Goal: Transaction & Acquisition: Purchase product/service

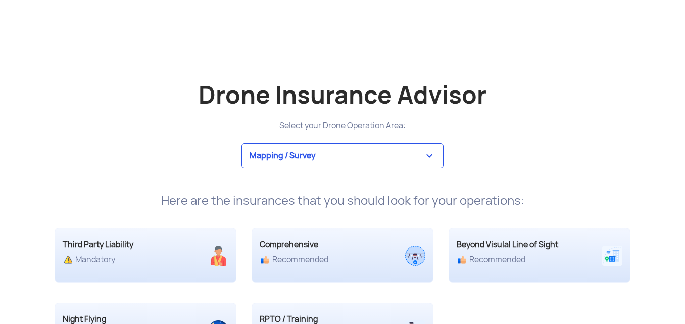
scroll to position [1878, 0]
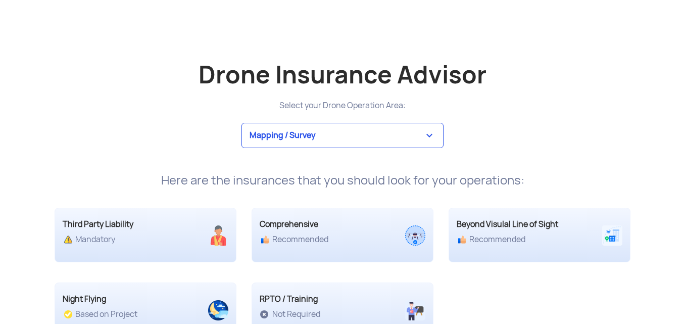
click at [424, 134] on select "Mapping / Survey Event Photography Agriculture Recreational Emergency / Police …" at bounding box center [342, 135] width 202 height 25
click at [241, 123] on select "Mapping / Survey Event Photography Agriculture Recreational Emergency / Police …" at bounding box center [342, 135] width 202 height 25
click at [392, 135] on select "Mapping / Survey Event Photography Agriculture Recreational Emergency / Police …" at bounding box center [342, 135] width 202 height 25
select select "3"
click at [241, 123] on select "Mapping / Survey Event Photography Agriculture Recreational Emergency / Police …" at bounding box center [342, 135] width 202 height 25
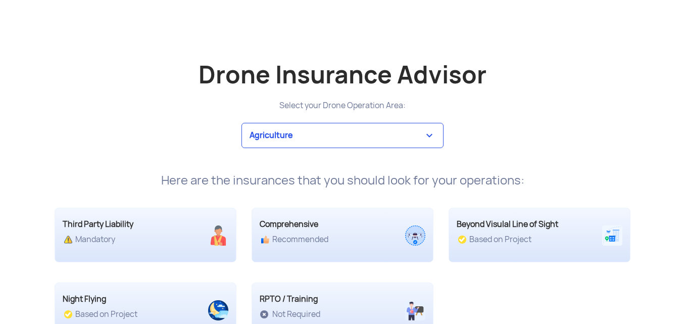
click at [543, 130] on div "Mapping / Survey Event Photography Agriculture Recreational Emergency / Police …" at bounding box center [342, 135] width 591 height 25
click at [376, 236] on div "Recommended" at bounding box center [320, 239] width 121 height 10
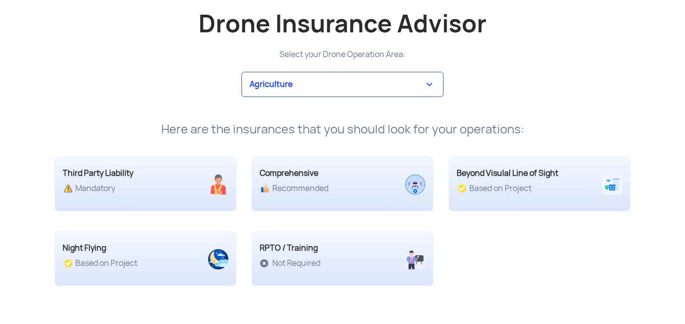
scroll to position [1922, 0]
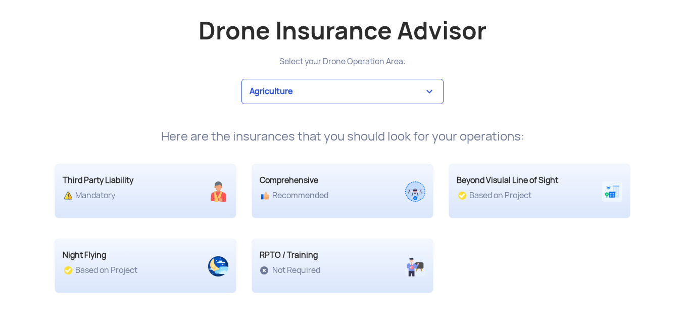
click at [287, 261] on div "RPTO / Training" at bounding box center [320, 255] width 121 height 12
click at [497, 180] on div "Beyond Visulal Line of Sight" at bounding box center [516, 180] width 121 height 12
click at [340, 216] on div "Comprehensive Recommended" at bounding box center [342, 191] width 182 height 55
click at [342, 211] on div "Comprehensive Recommended" at bounding box center [342, 191] width 182 height 55
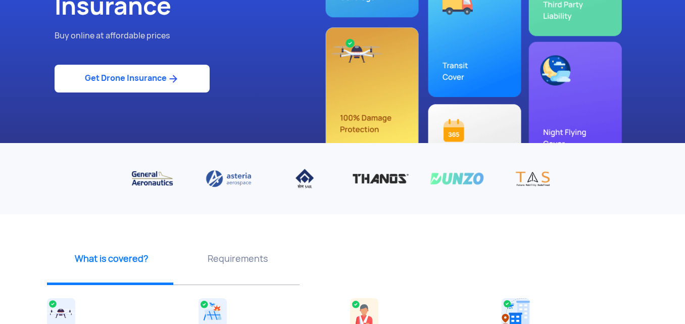
scroll to position [142, 0]
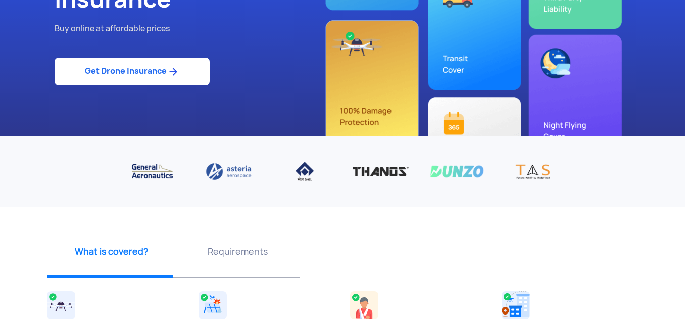
click at [127, 73] on link "Get Drone Insurance" at bounding box center [132, 72] width 155 height 28
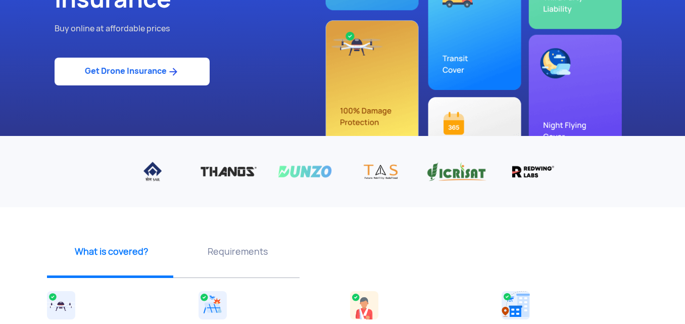
click at [127, 73] on link "Get Drone Insurance" at bounding box center [132, 72] width 155 height 28
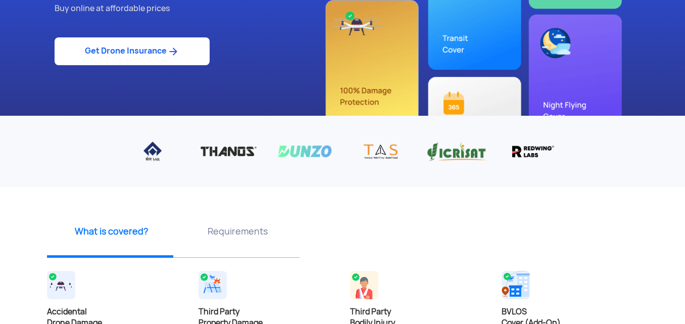
click at [246, 235] on p "Requirements" at bounding box center [237, 231] width 119 height 13
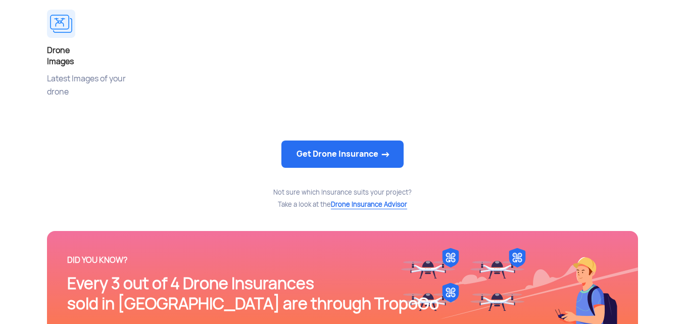
scroll to position [546, 0]
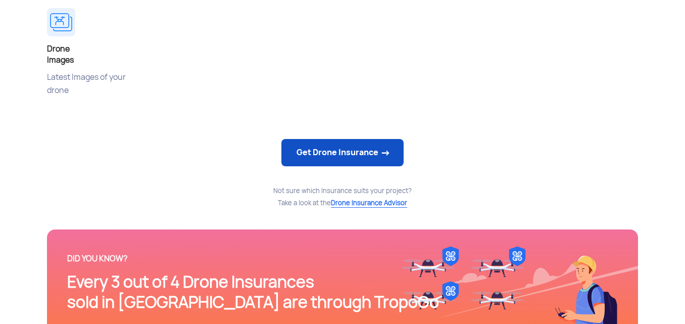
click at [362, 151] on link "Get Drone Insurance" at bounding box center [342, 152] width 122 height 27
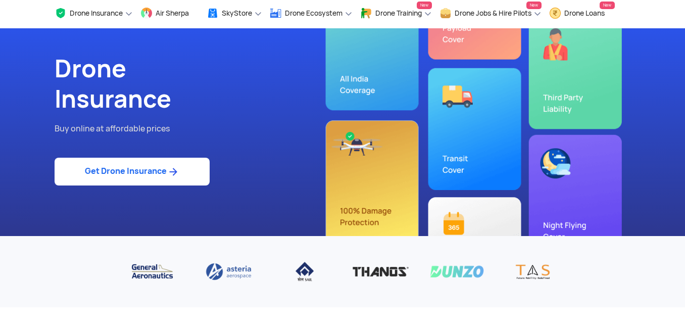
scroll to position [21, 0]
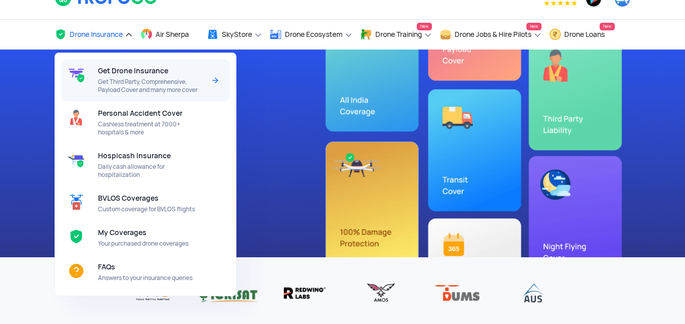
click at [145, 71] on span "Get Drone Insurance" at bounding box center [133, 71] width 70 height 8
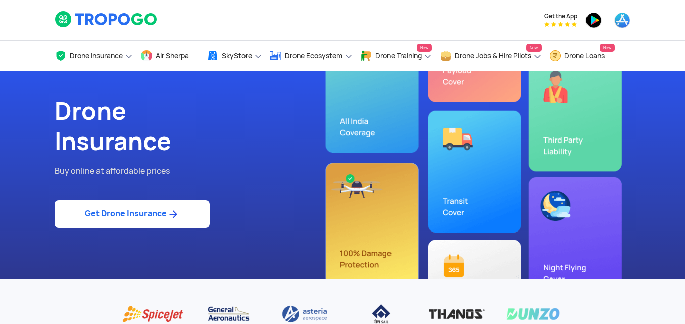
click at [132, 220] on link "Get Drone Insurance" at bounding box center [132, 214] width 155 height 28
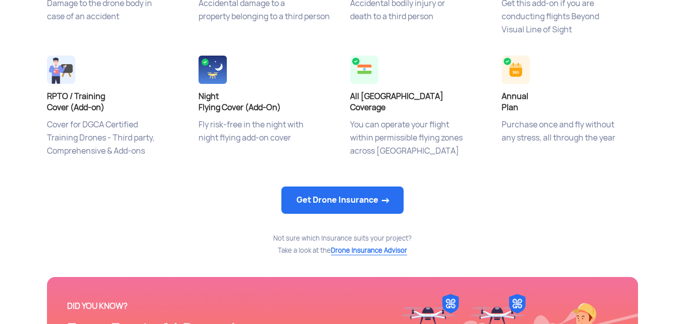
scroll to position [505, 0]
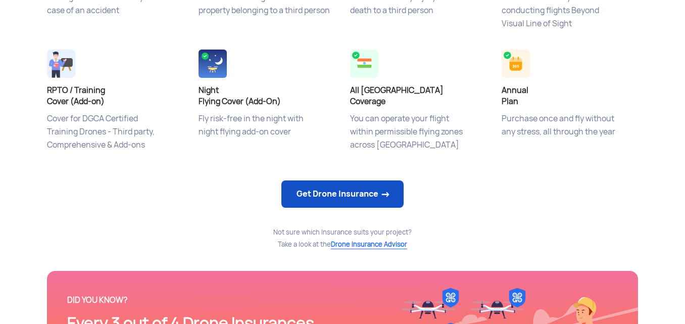
click at [316, 184] on link "Get Drone Insurance" at bounding box center [342, 193] width 122 height 27
click at [353, 198] on link "Get Drone Insurance" at bounding box center [342, 193] width 122 height 27
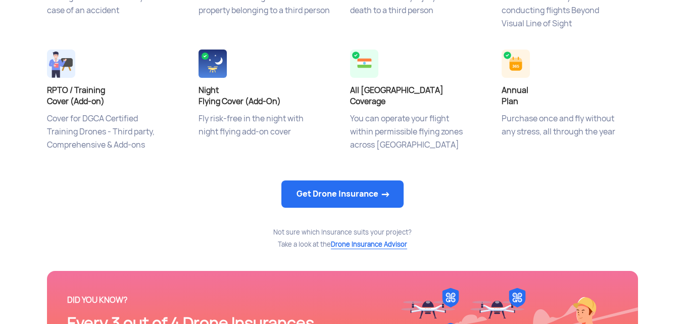
click at [598, 170] on div "What is covered? Accidental Drone Damage Damage to the drone body in case of an…" at bounding box center [342, 40] width 606 height 341
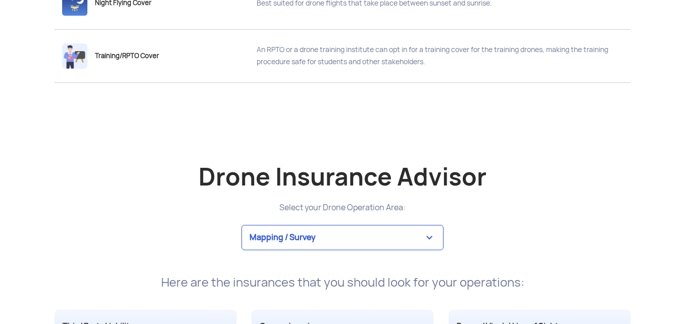
scroll to position [1777, 0]
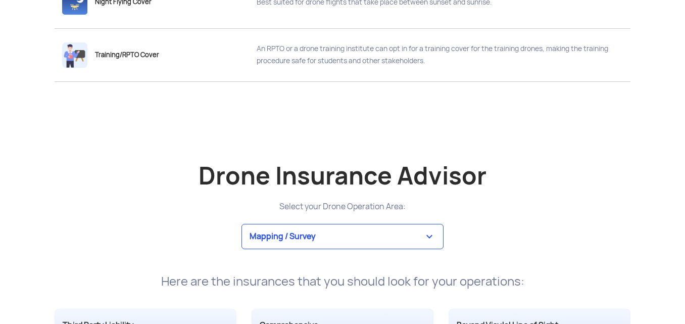
click at [429, 239] on select "Mapping / Survey Event Photography Agriculture Recreational Emergency / Police …" at bounding box center [342, 236] width 202 height 25
select select "3"
click at [241, 224] on select "Mapping / Survey Event Photography Agriculture Recreational Emergency / Police …" at bounding box center [342, 236] width 202 height 25
click at [615, 160] on div "Drone Insurance Advisor" at bounding box center [342, 175] width 591 height 47
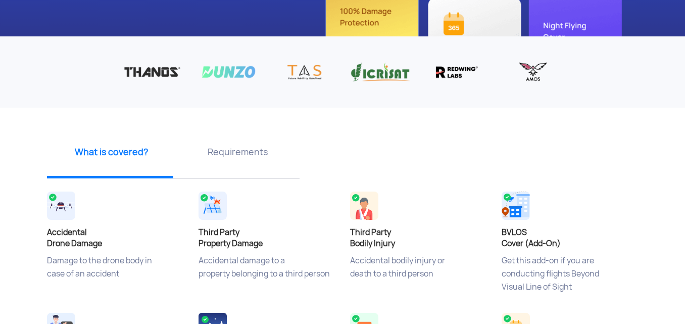
scroll to position [0, 0]
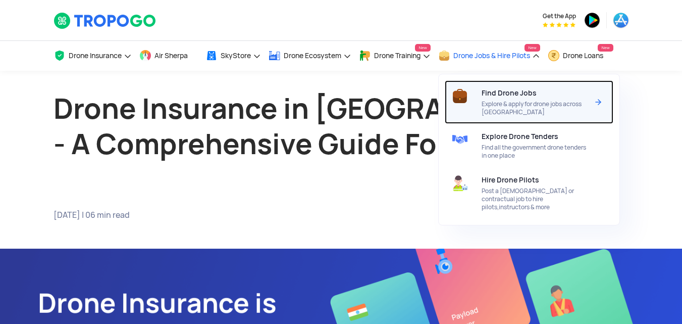
click at [519, 95] on span "Find Drone Jobs" at bounding box center [509, 93] width 55 height 8
